Goal: Task Accomplishment & Management: Use online tool/utility

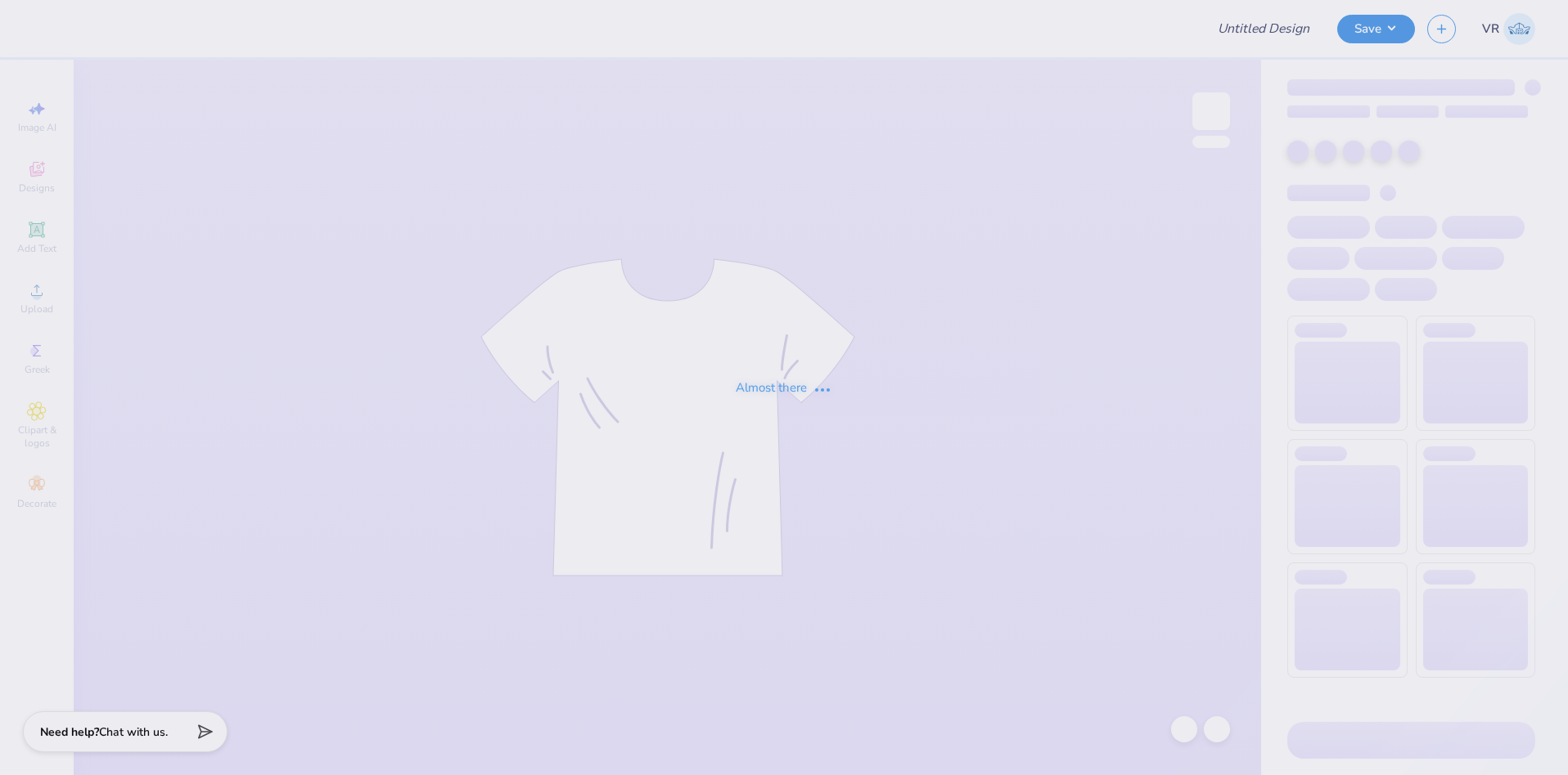
type input "DT - Fall Merch"
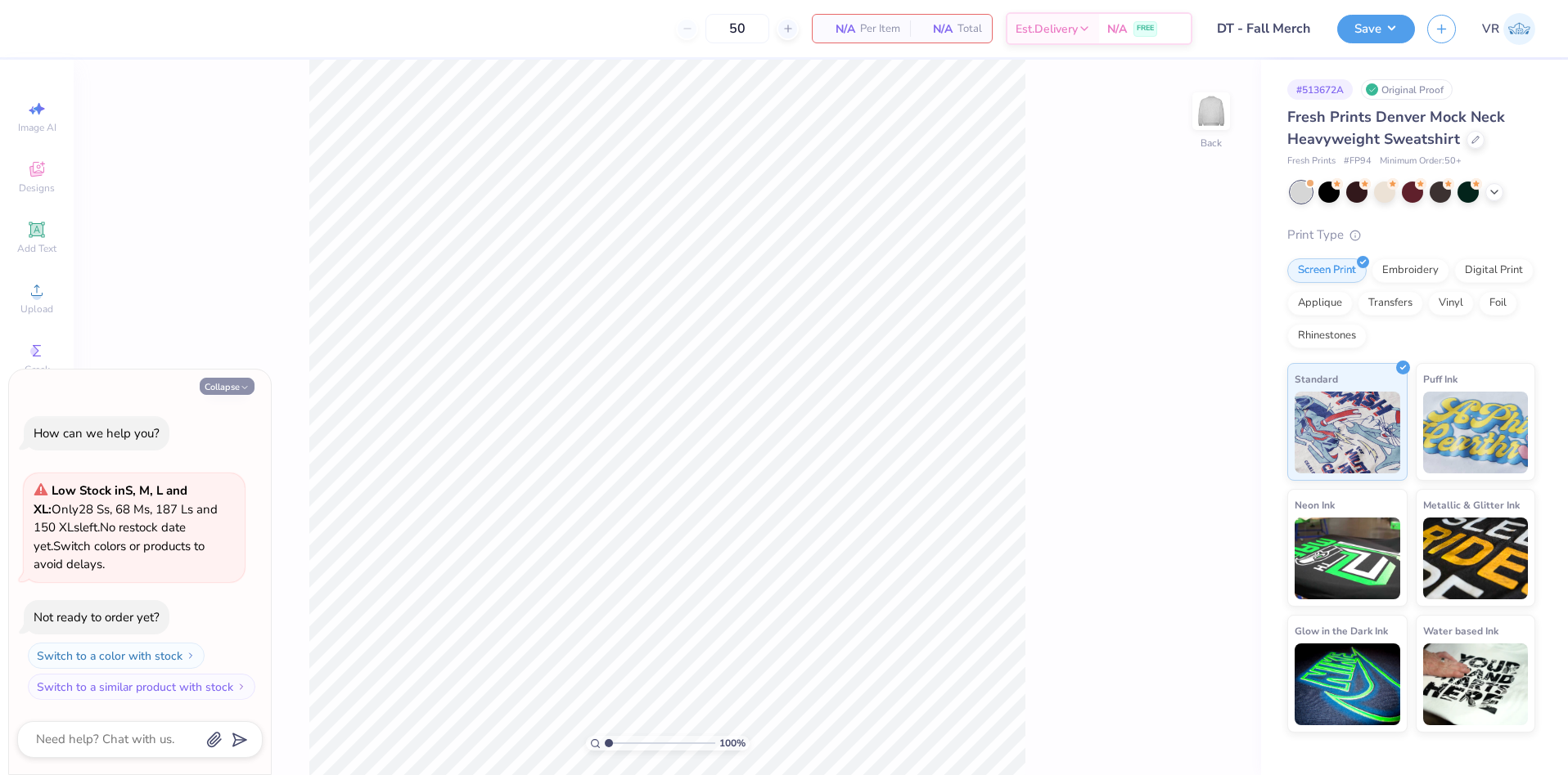
click at [232, 390] on button "Collapse" at bounding box center [227, 387] width 55 height 17
type textarea "x"
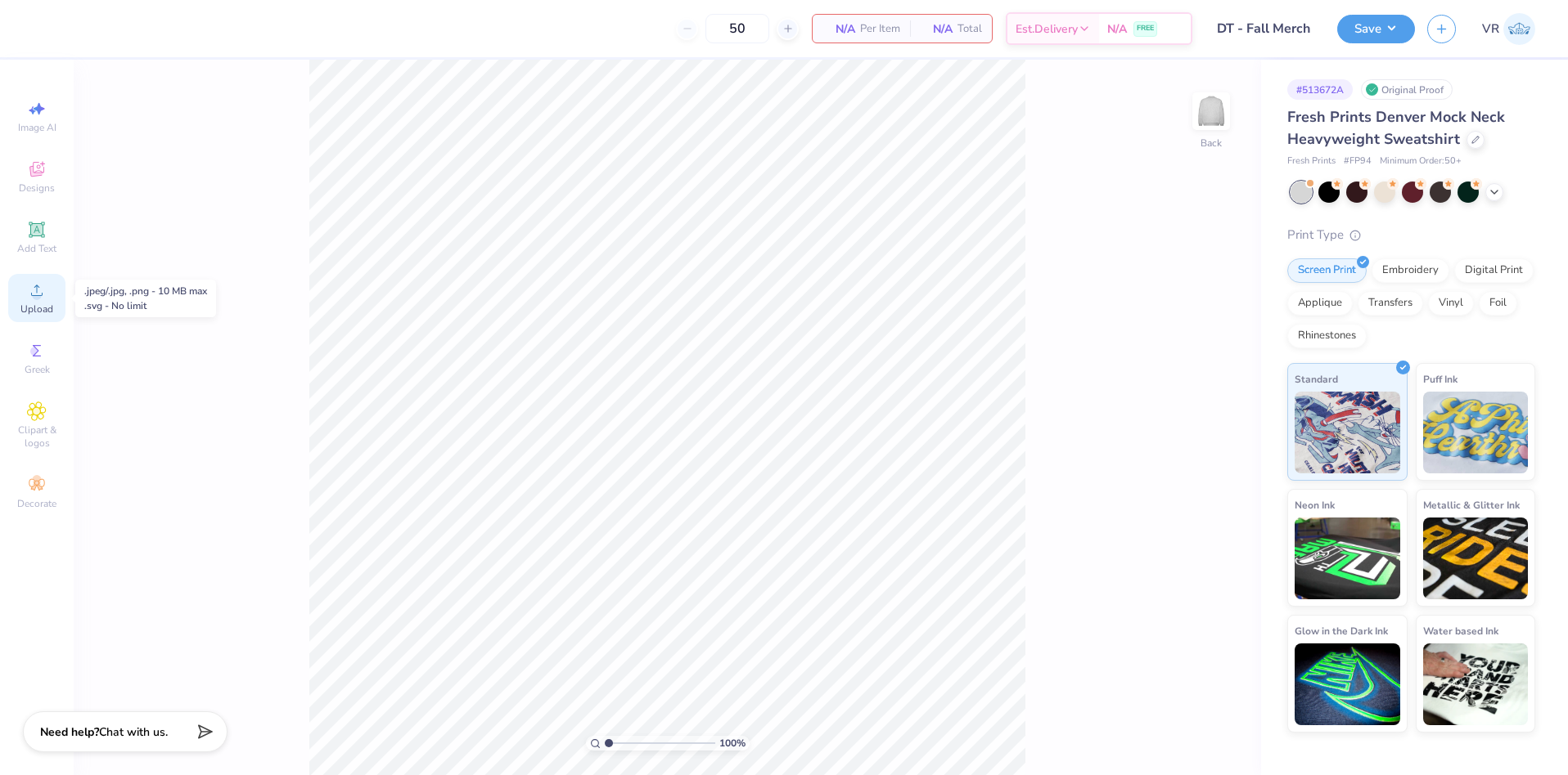
click at [50, 293] on div "Upload" at bounding box center [36, 298] width 57 height 48
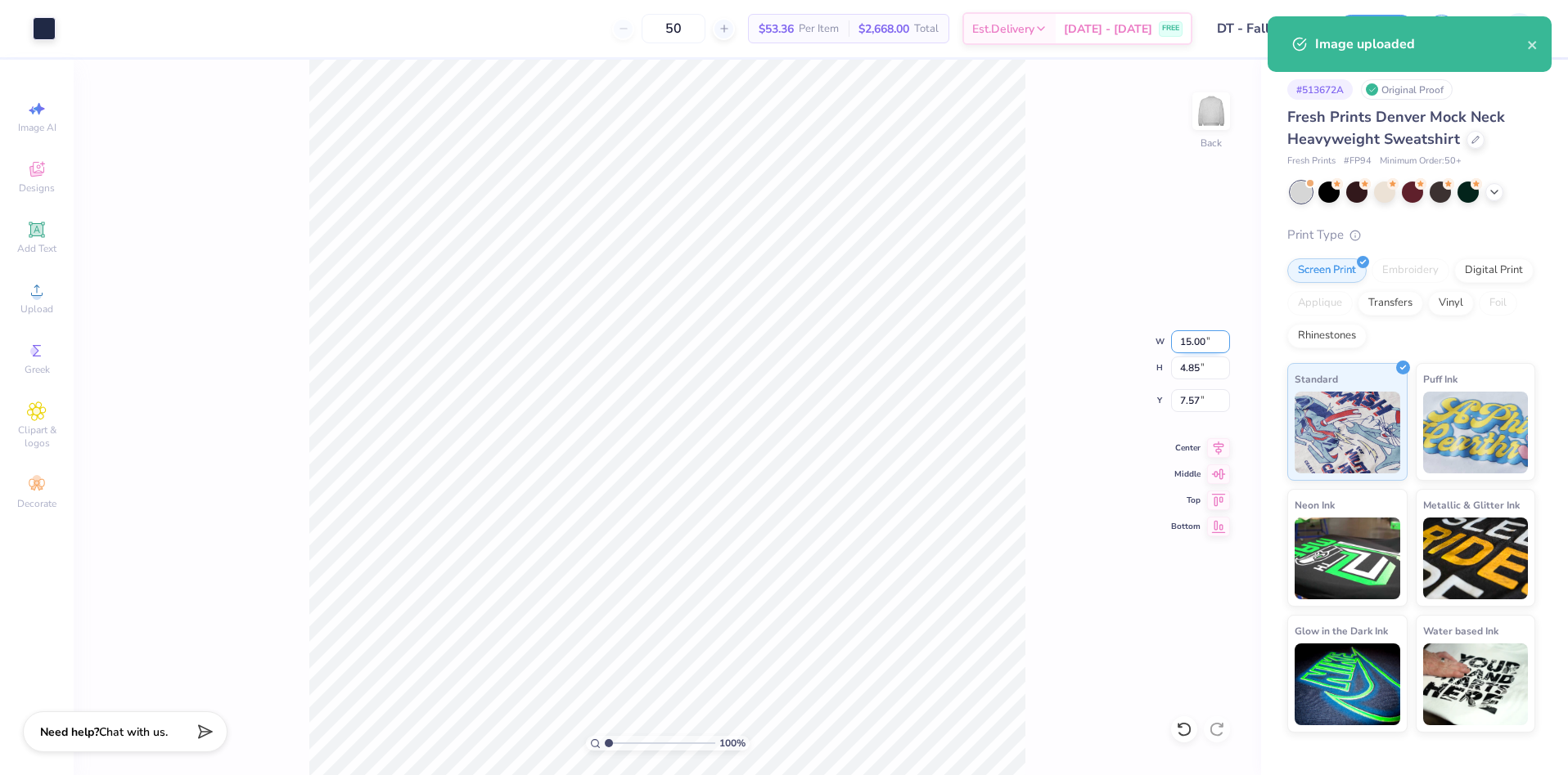
click at [1186, 338] on input "15.00" at bounding box center [1200, 342] width 59 height 23
type input "4.00"
type input "1.29"
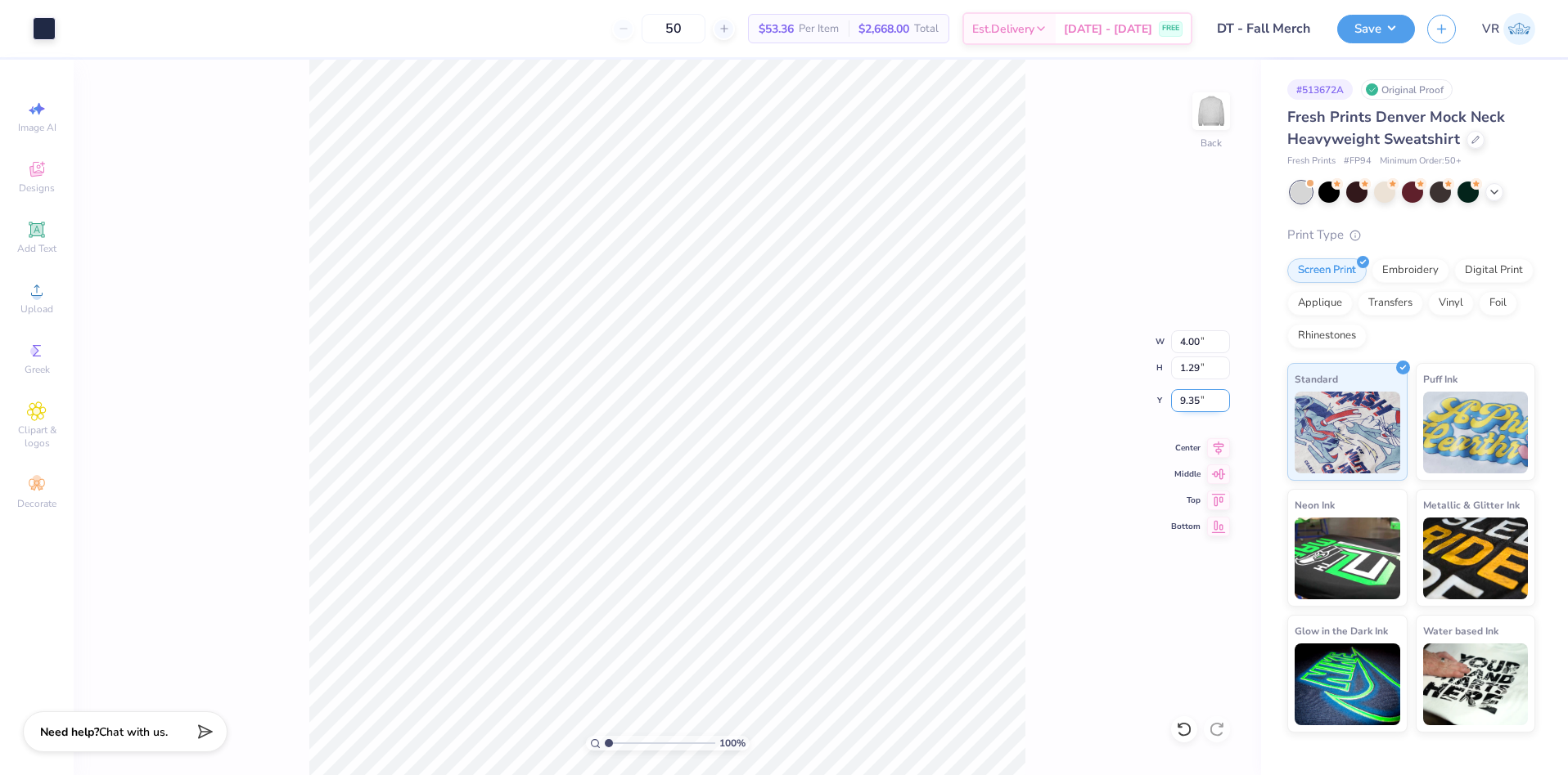
click at [1194, 405] on input "9.35" at bounding box center [1200, 400] width 59 height 23
type input "0"
type input "0.50"
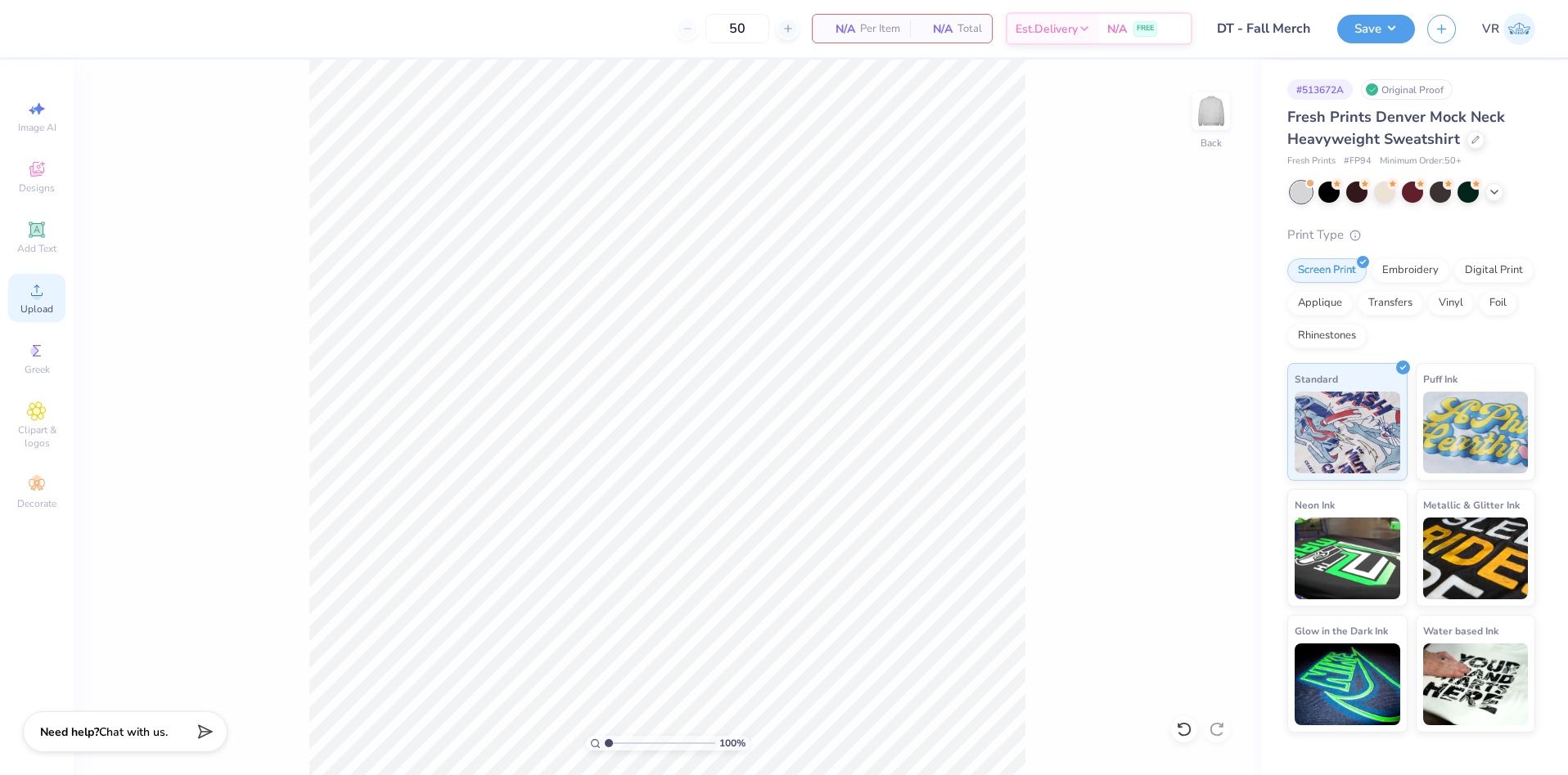
click at [54, 301] on div "Upload" at bounding box center [36, 298] width 57 height 48
click at [43, 305] on span "Upload" at bounding box center [37, 308] width 33 height 13
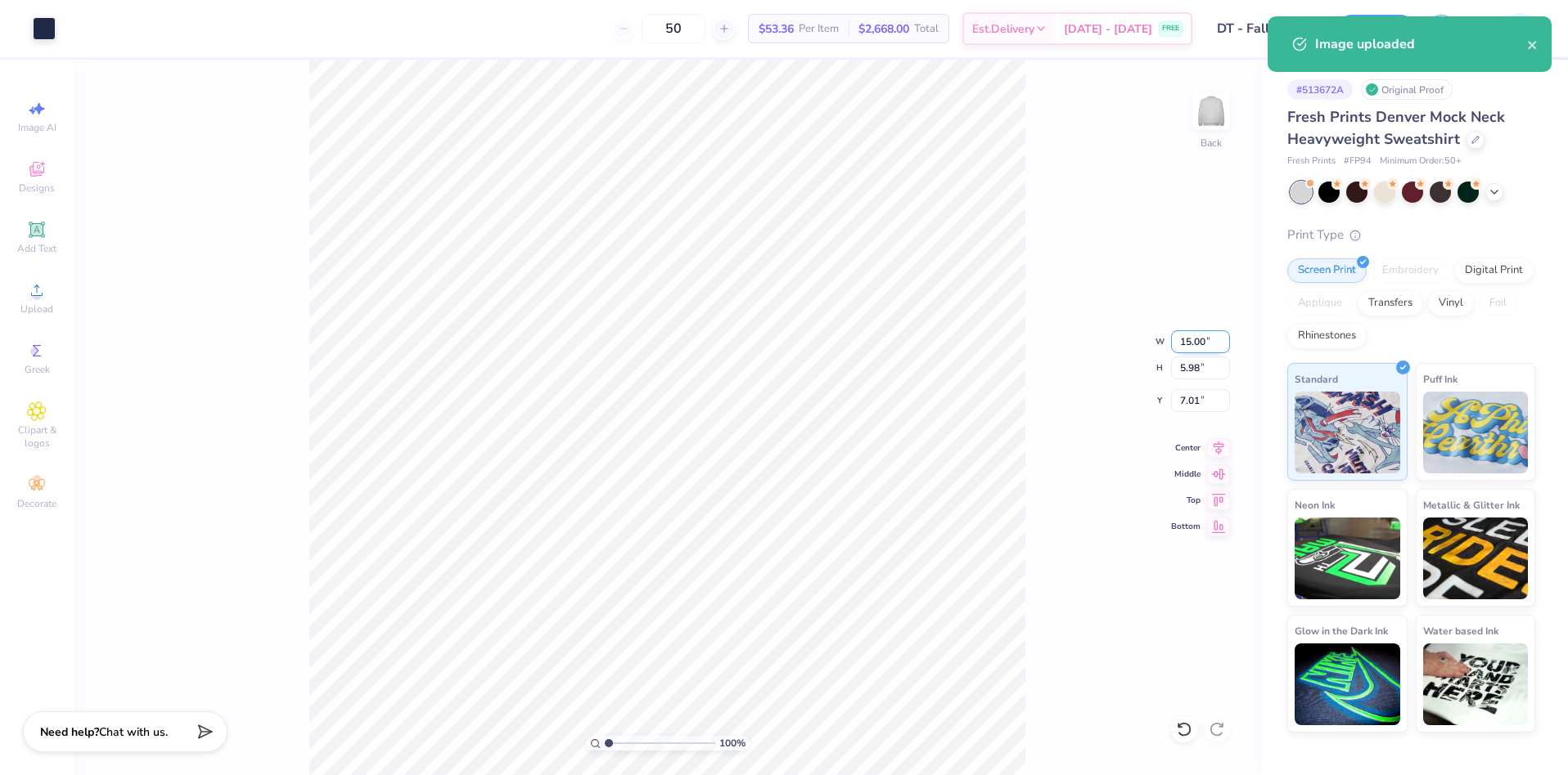
click at [1198, 343] on input "15.00" at bounding box center [1200, 342] width 59 height 23
type input "5.00"
type input "2.00"
type input "9.00"
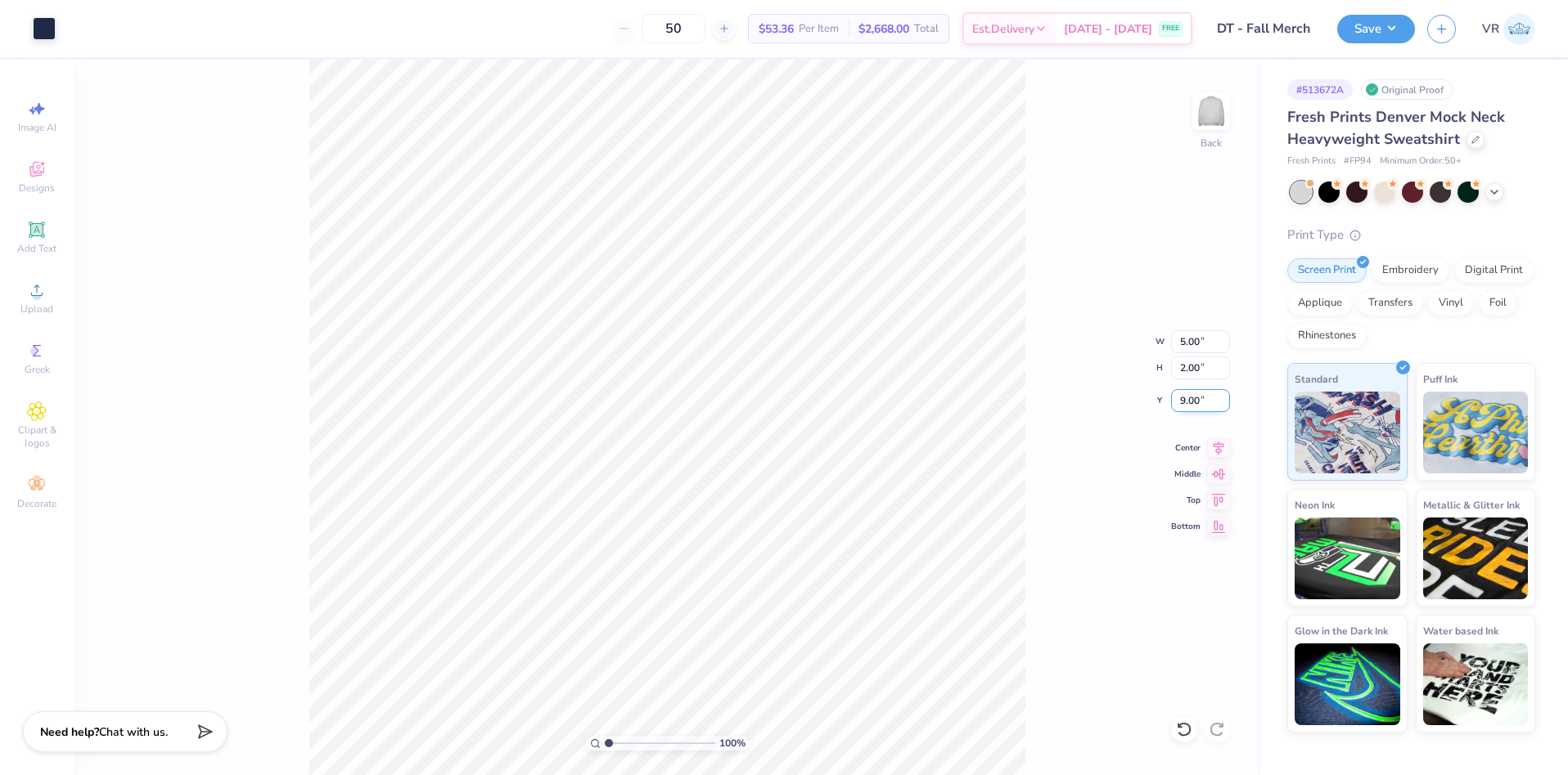
click at [1187, 405] on input "9.00" at bounding box center [1200, 400] width 59 height 23
type input "0.50"
click at [1225, 107] on img at bounding box center [1211, 111] width 65 height 65
click at [44, 297] on icon at bounding box center [36, 290] width 20 height 20
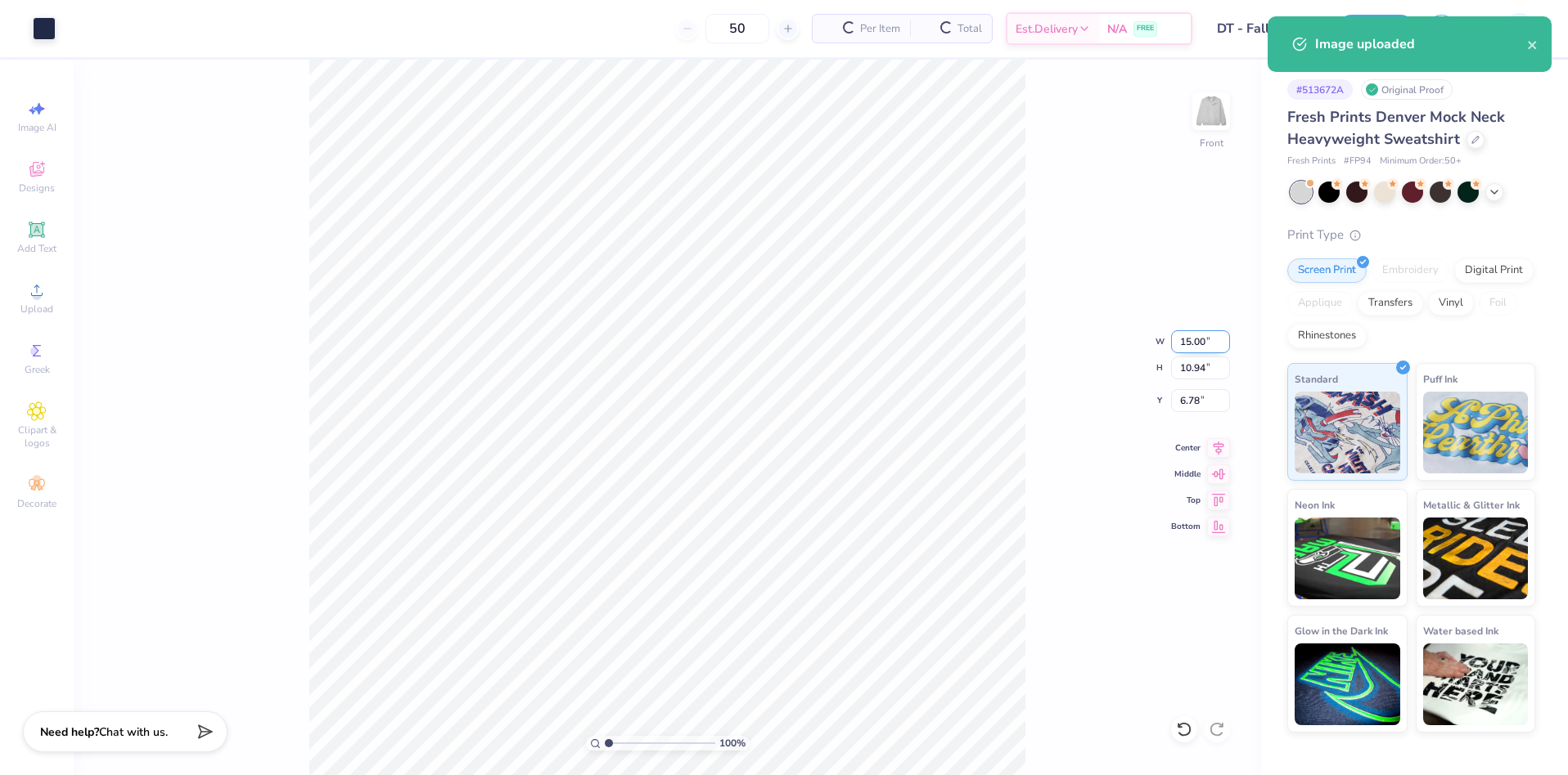
click at [1183, 350] on input "15.00" at bounding box center [1200, 342] width 59 height 23
click at [1186, 343] on input "15.00" at bounding box center [1200, 342] width 59 height 23
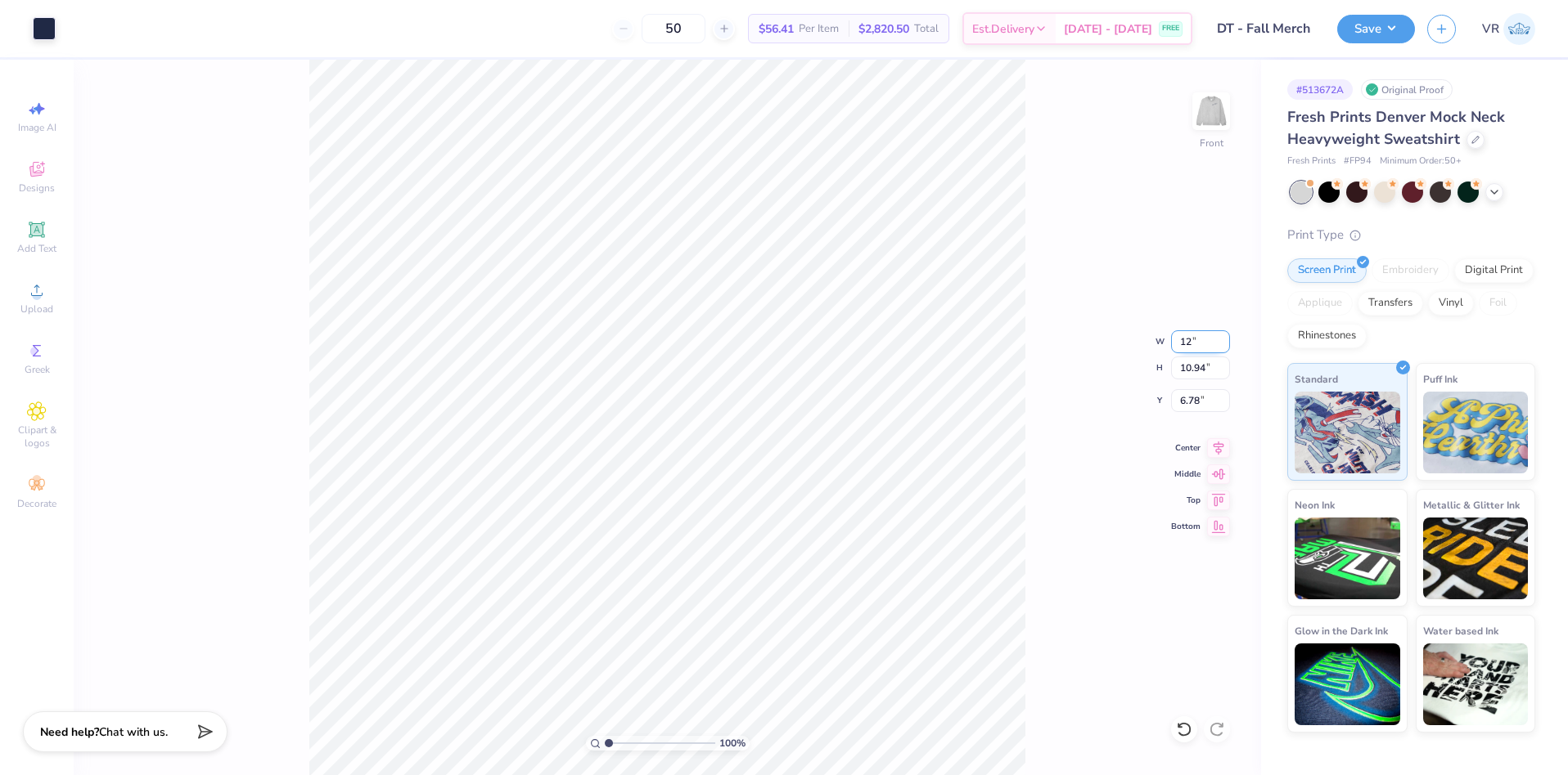
type input "12.00"
type input "8.75"
type input "7.88"
click at [1176, 397] on input "7.88" at bounding box center [1200, 400] width 59 height 23
click at [1177, 396] on input "7.88" at bounding box center [1200, 400] width 59 height 23
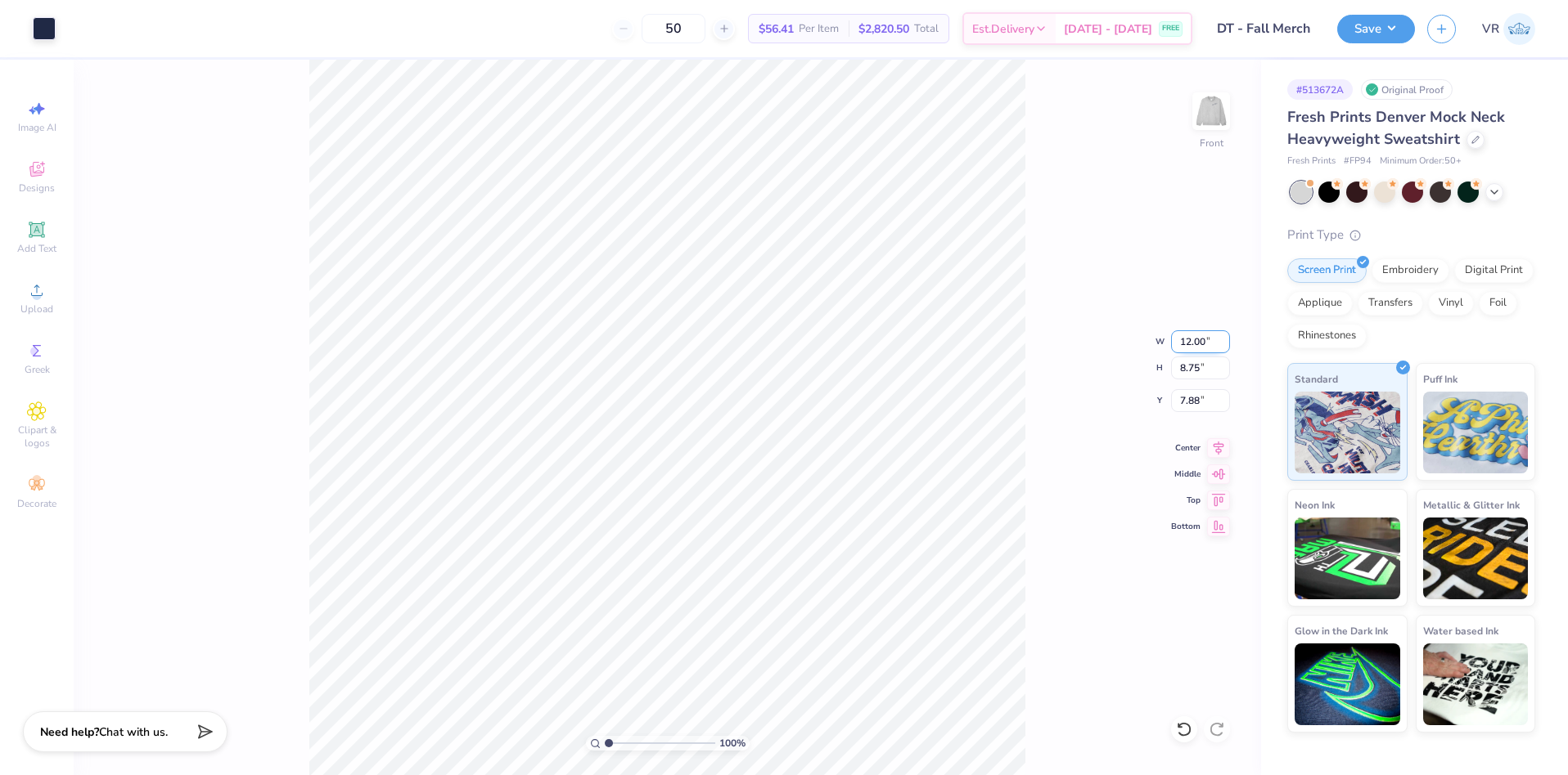
click at [1183, 346] on input "12.00" at bounding box center [1200, 342] width 59 height 23
type input "12.50"
type input "9.11"
click at [1188, 400] on input "7.69" at bounding box center [1200, 400] width 59 height 23
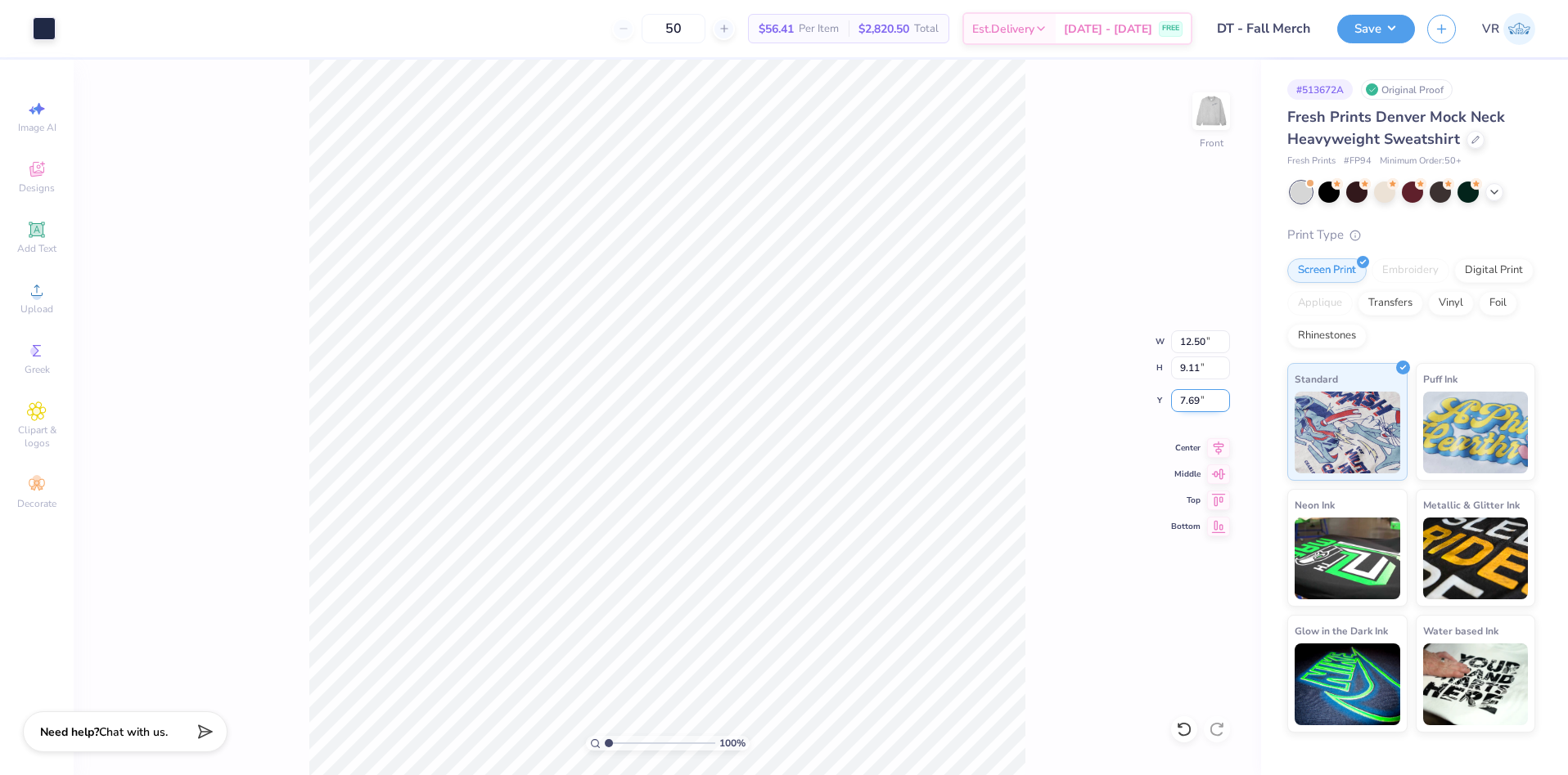
click at [1188, 400] on input "7.69" at bounding box center [1200, 400] width 59 height 23
type input "3.00"
click at [1225, 445] on icon at bounding box center [1218, 445] width 23 height 20
click at [1216, 106] on img at bounding box center [1211, 111] width 65 height 65
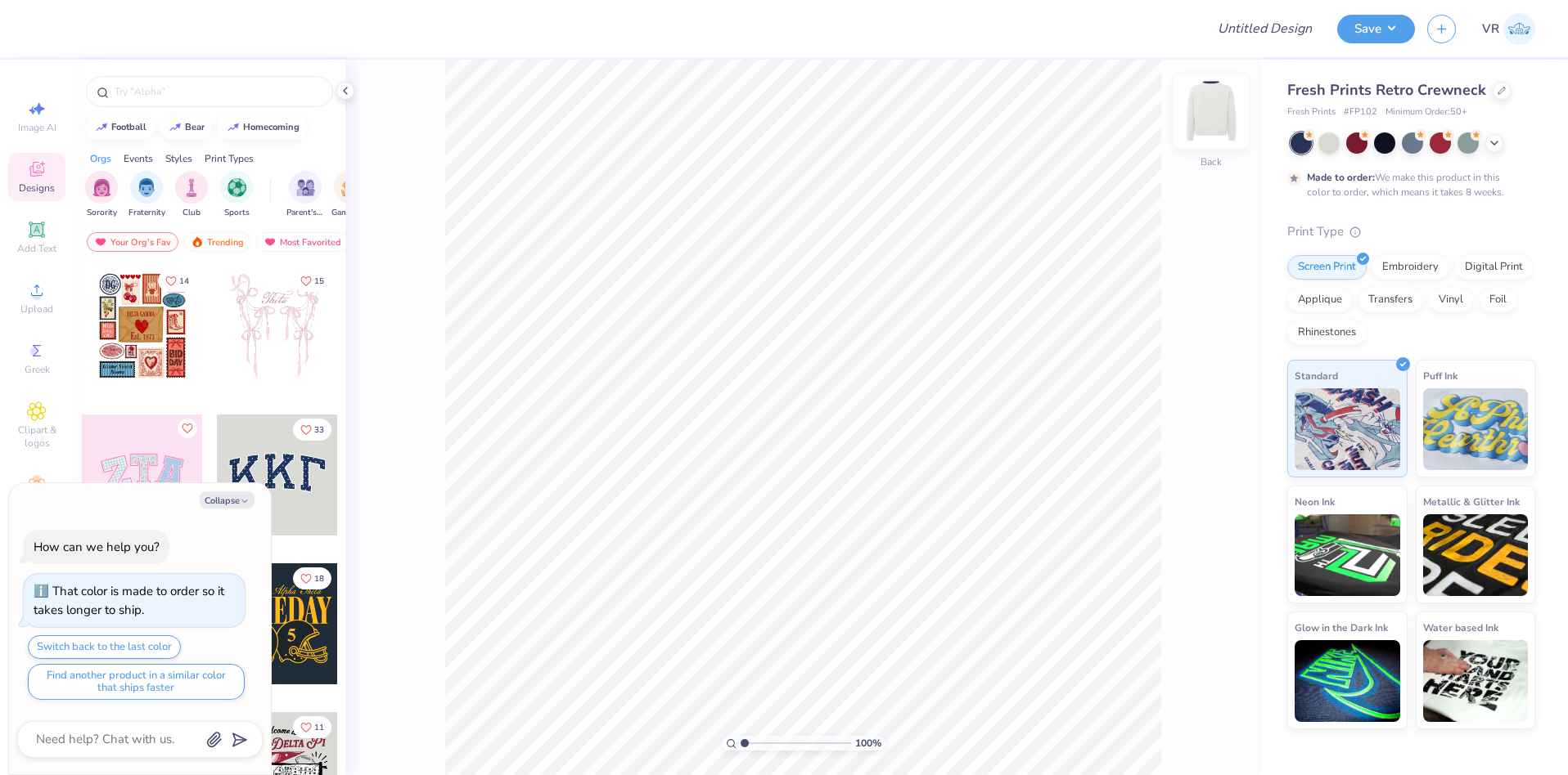
click at [1212, 107] on img at bounding box center [1211, 111] width 65 height 65
type textarea "x"
